Goal: Transaction & Acquisition: Purchase product/service

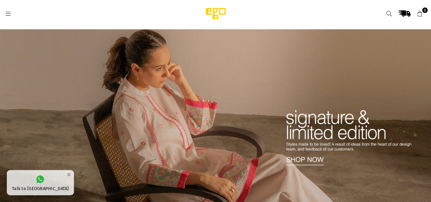
click at [8, 14] on icon at bounding box center [8, 14] width 6 height 6
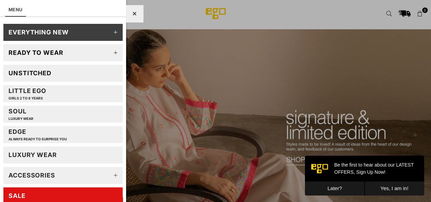
click at [77, 69] on link "Unstitched" at bounding box center [62, 73] width 119 height 17
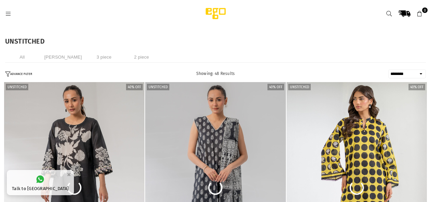
select select "******"
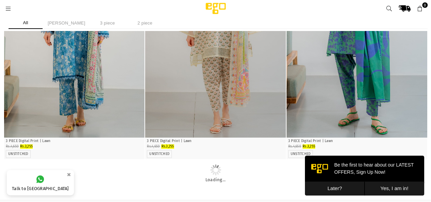
scroll to position [827, 0]
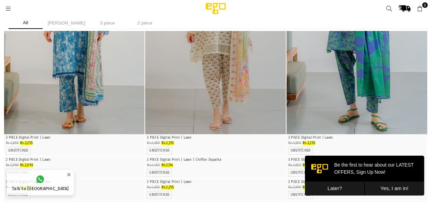
click at [337, 185] on button "Later?" at bounding box center [335, 188] width 60 height 14
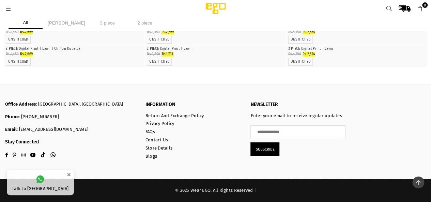
scroll to position [3557, 0]
